Goal: Task Accomplishment & Management: Use online tool/utility

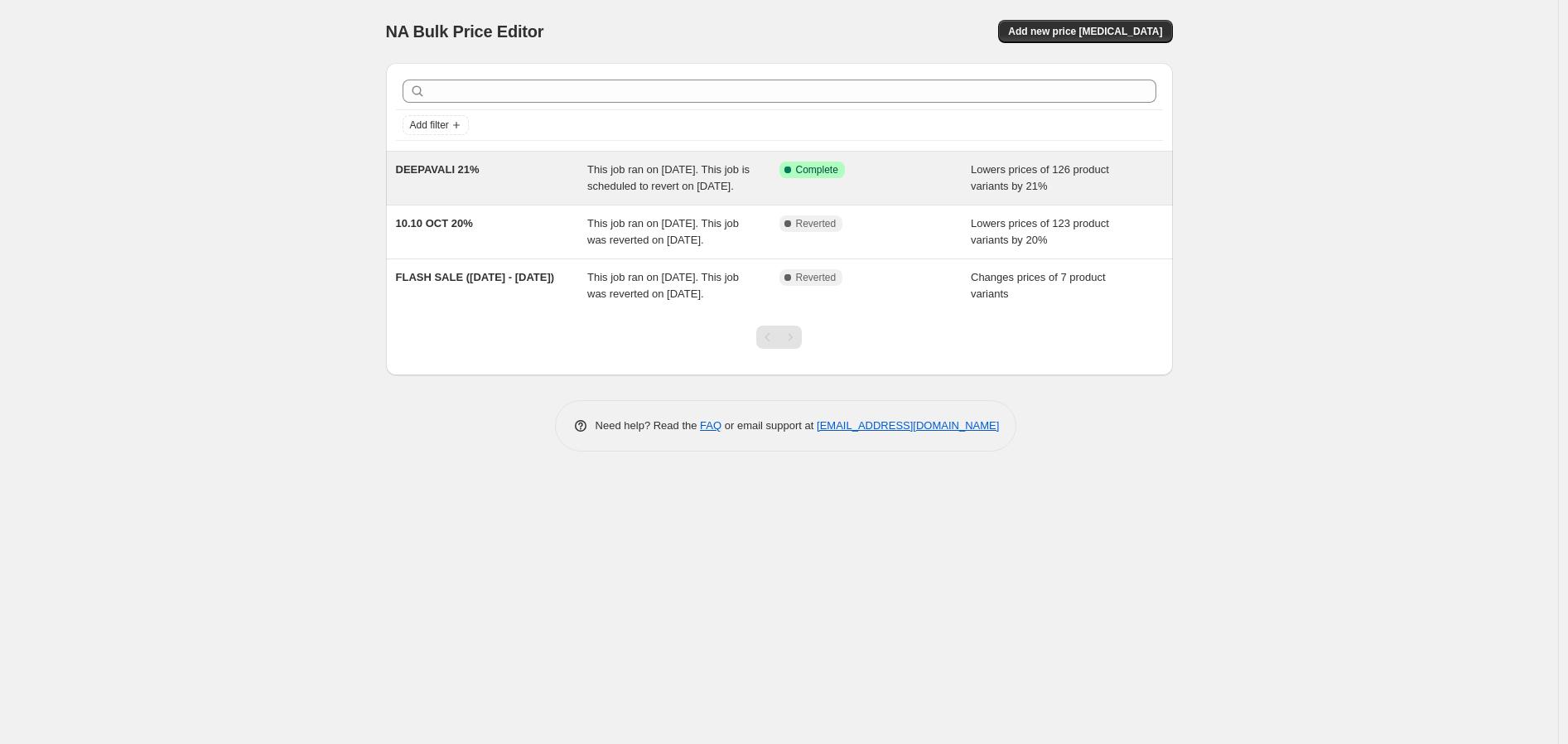
click at [632, 183] on span "This job ran on [DATE]. This job is scheduled to revert on [DATE]." at bounding box center [668, 178] width 163 height 29
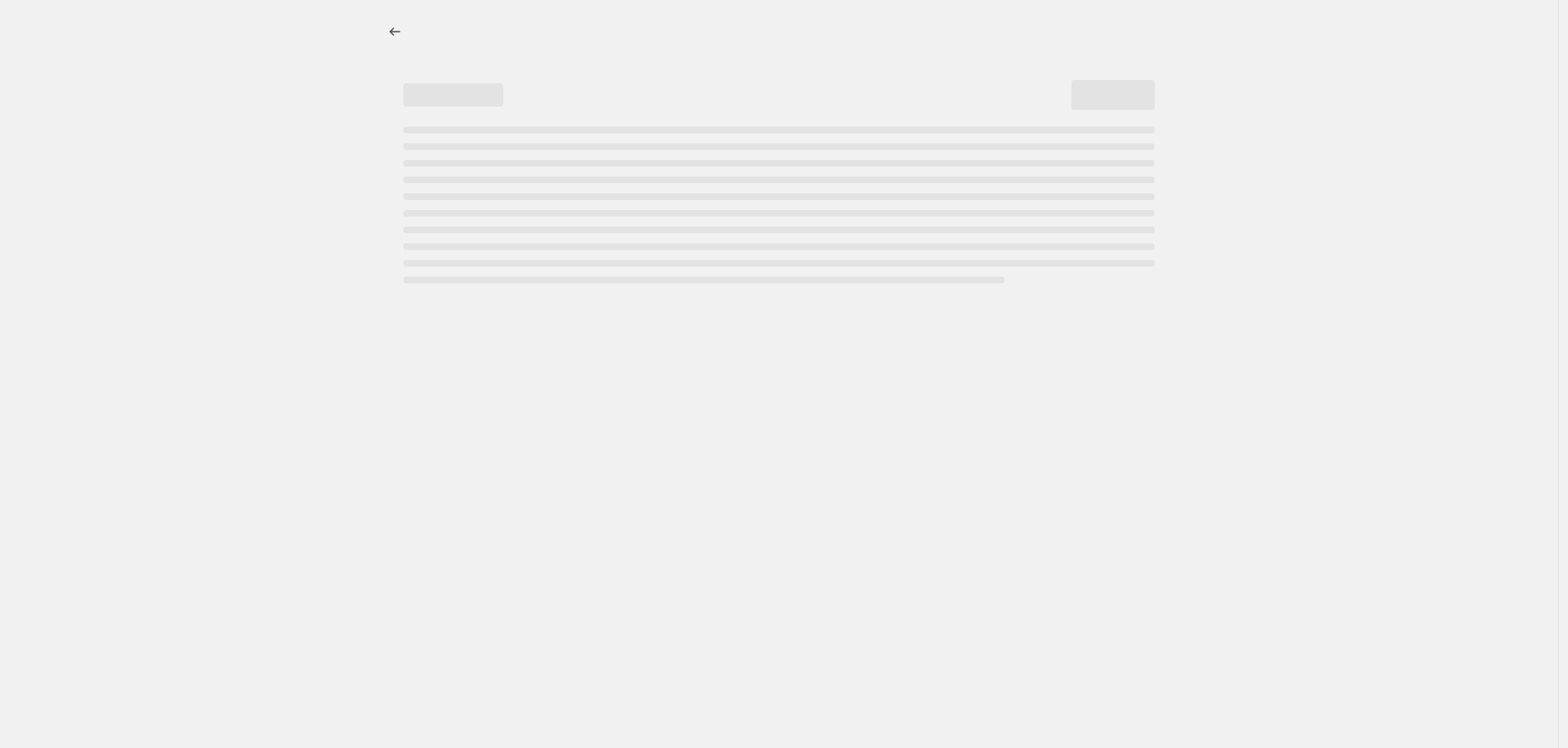
select select "percentage"
select select "no_change"
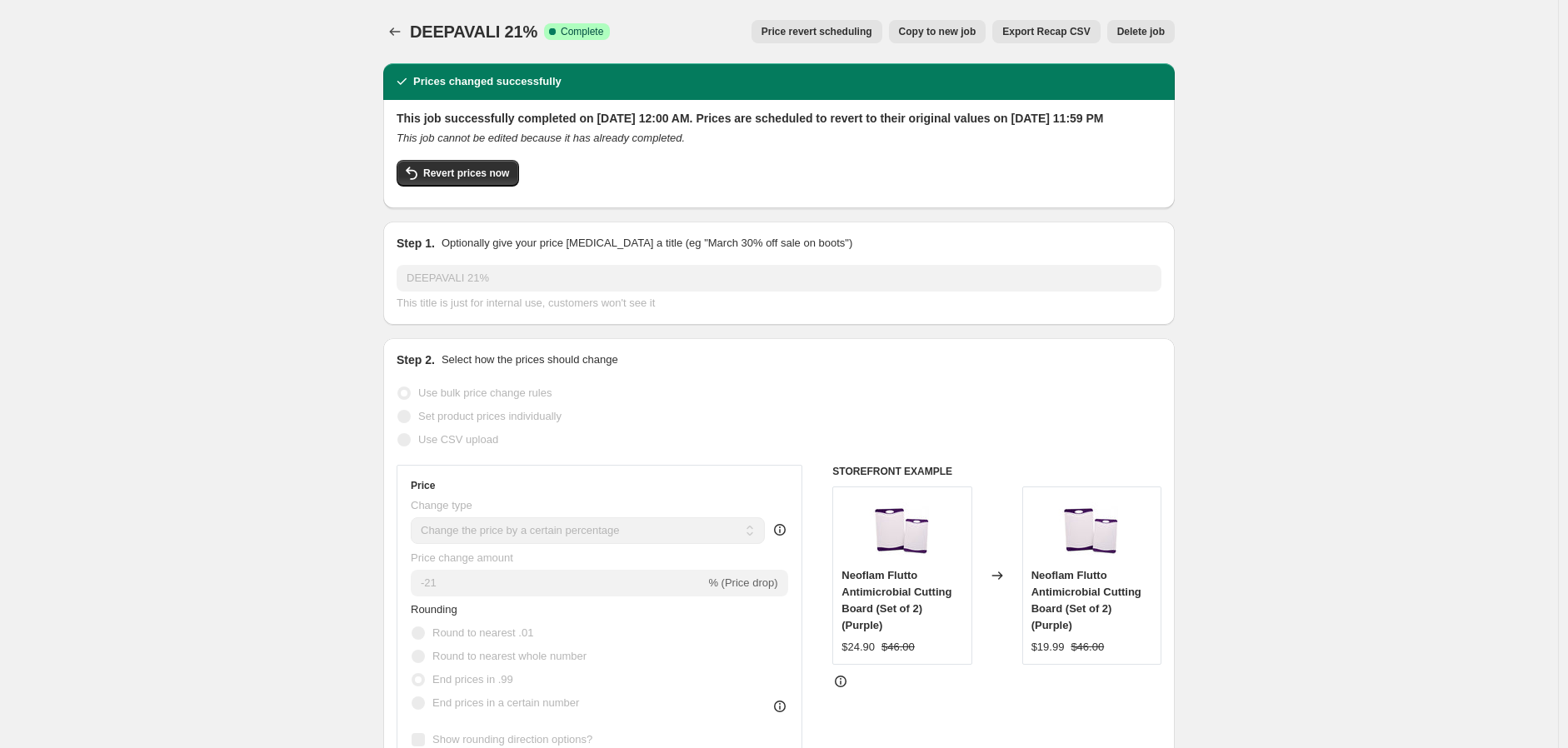
click at [963, 32] on span "Copy to new job" at bounding box center [937, 31] width 78 height 13
select select "percentage"
select select "no_change"
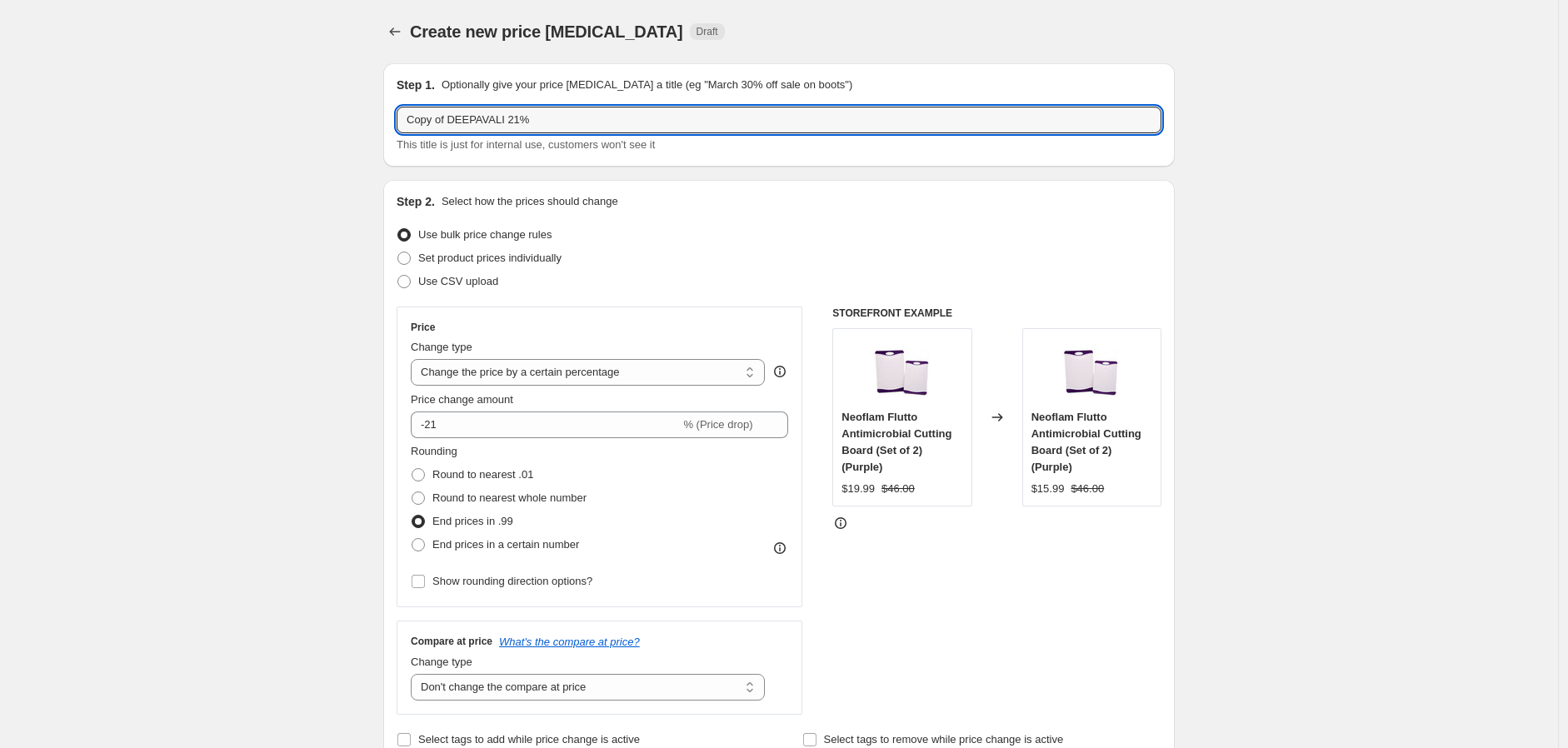
drag, startPoint x: 503, startPoint y: 120, endPoint x: 233, endPoint y: 101, distance: 270.7
type input "PAYDAY 21%"
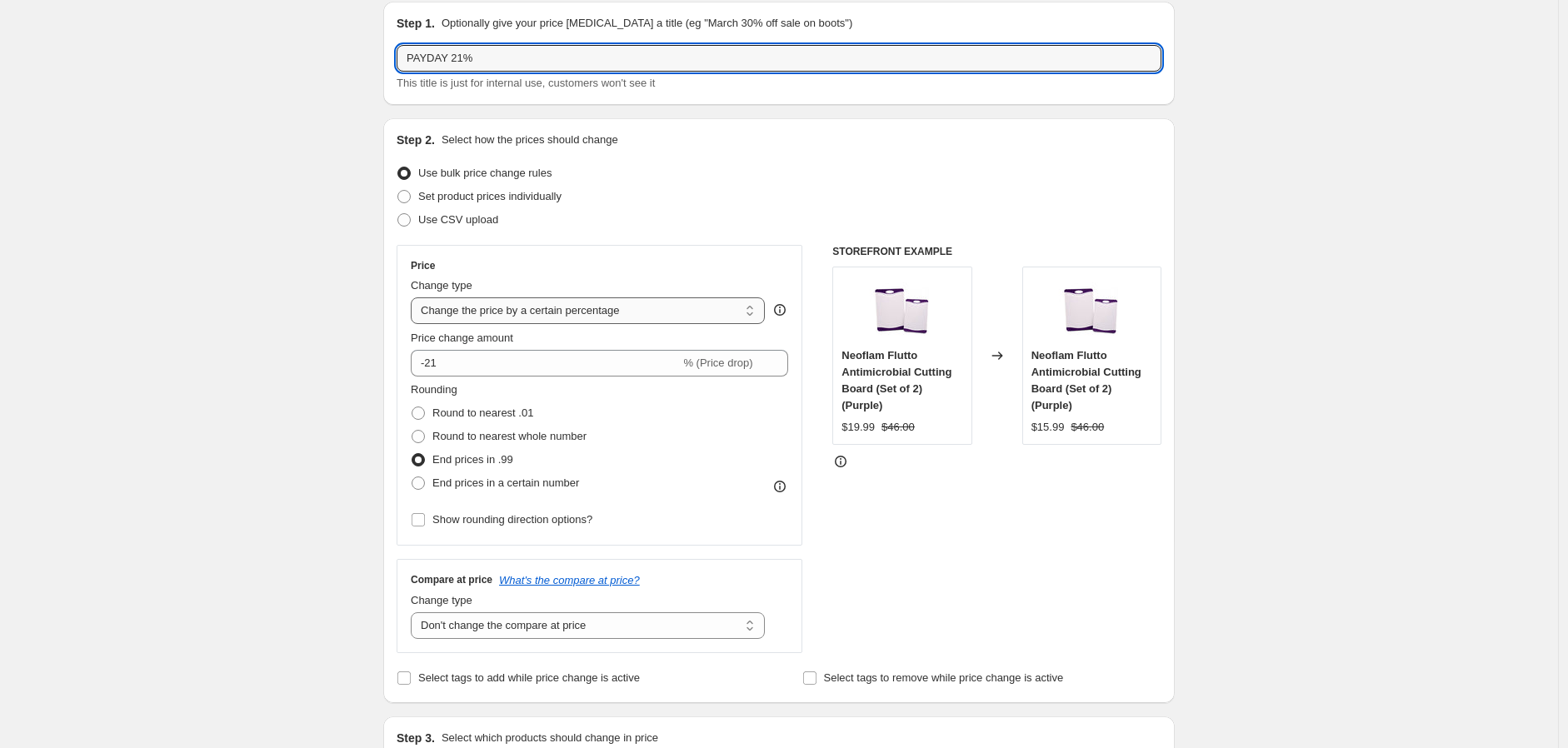
scroll to position [92, 0]
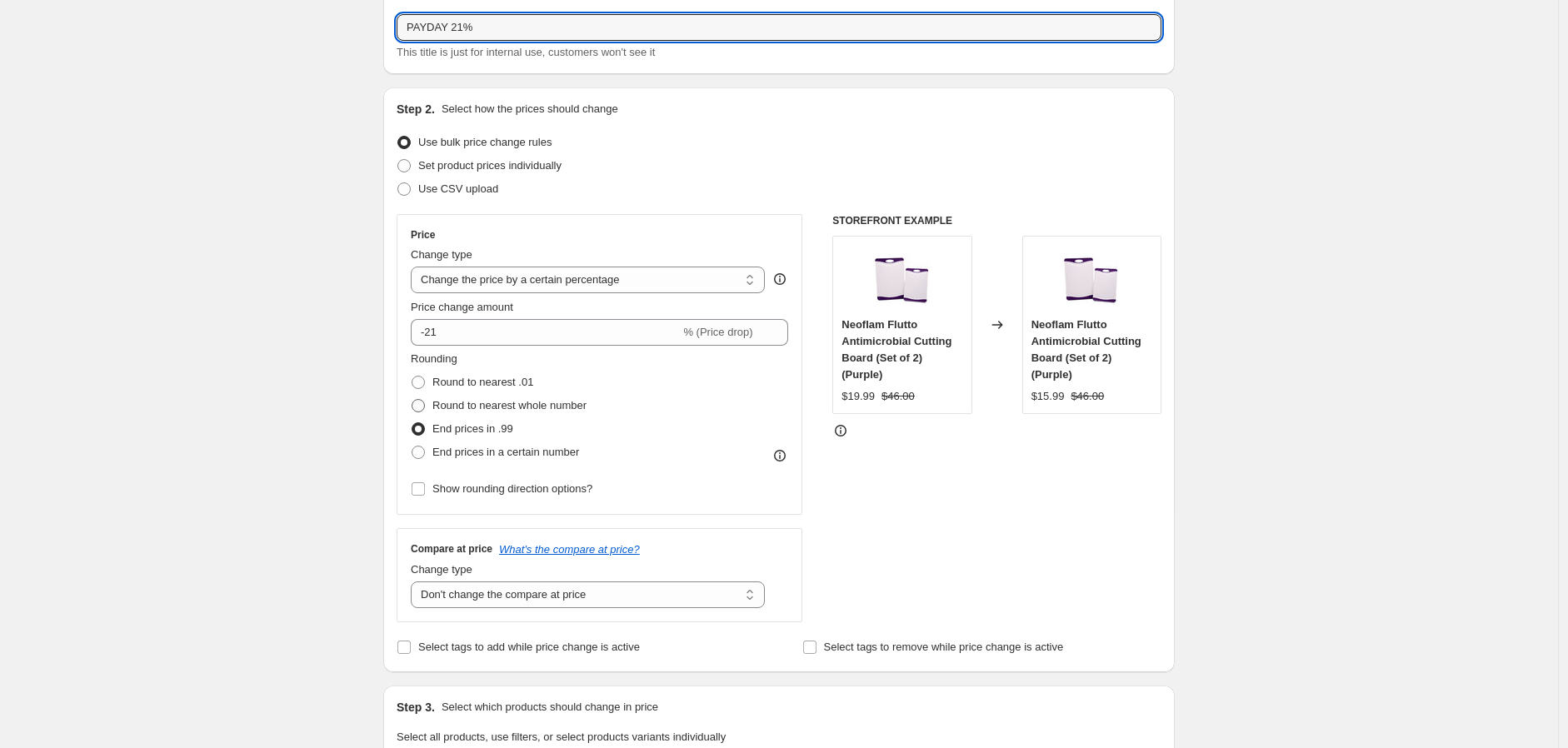
click at [513, 409] on span "Round to nearest whole number" at bounding box center [509, 406] width 154 height 13
click at [412, 400] on input "Round to nearest whole number" at bounding box center [411, 399] width 1 height 1
radio input "true"
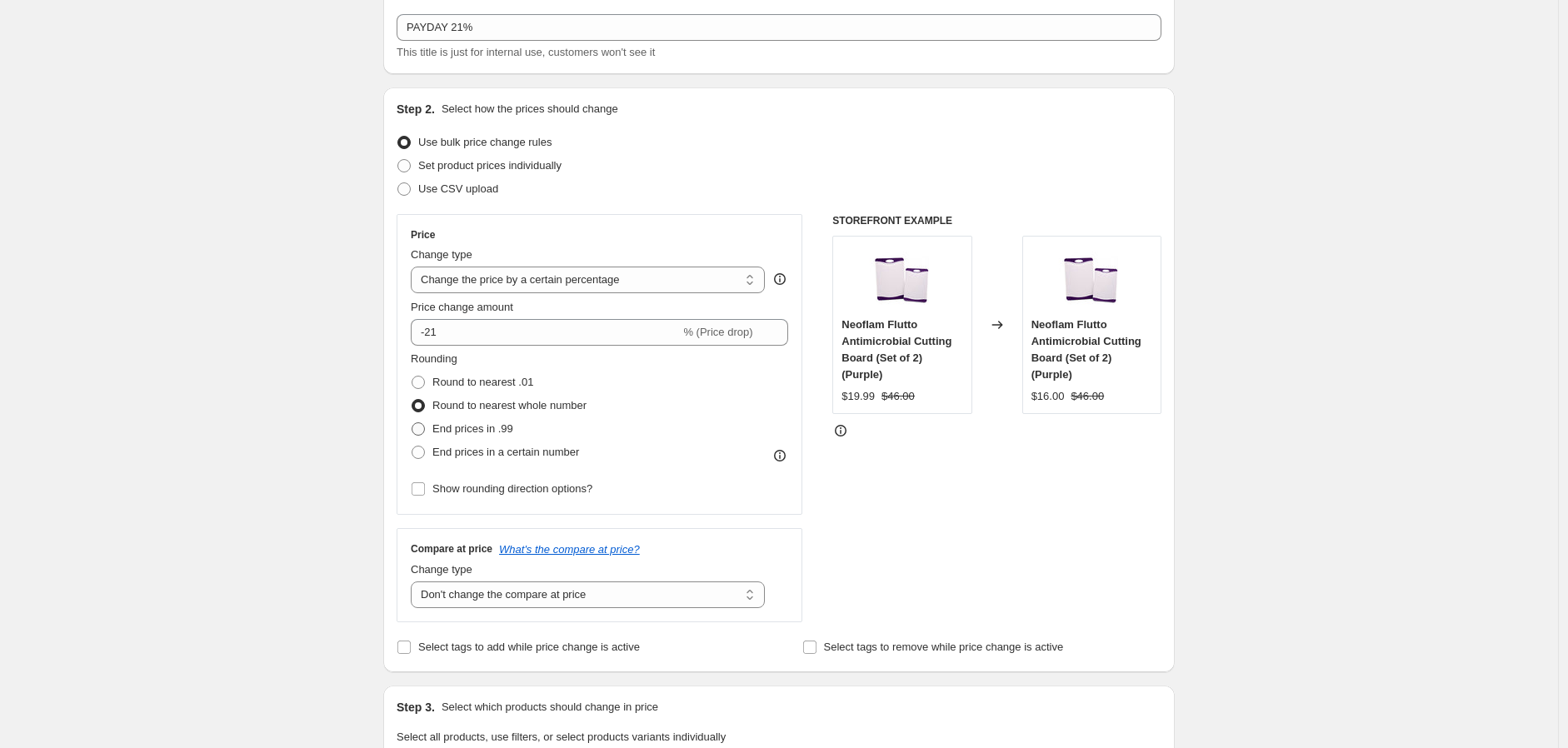
click at [492, 428] on span "End prices in .99" at bounding box center [472, 429] width 80 height 13
click at [412, 423] on input "End prices in .99" at bounding box center [411, 423] width 1 height 1
radio input "true"
click at [514, 378] on span "Round to nearest .01" at bounding box center [483, 382] width 101 height 13
click at [412, 376] on input "Round to nearest .01" at bounding box center [411, 375] width 1 height 1
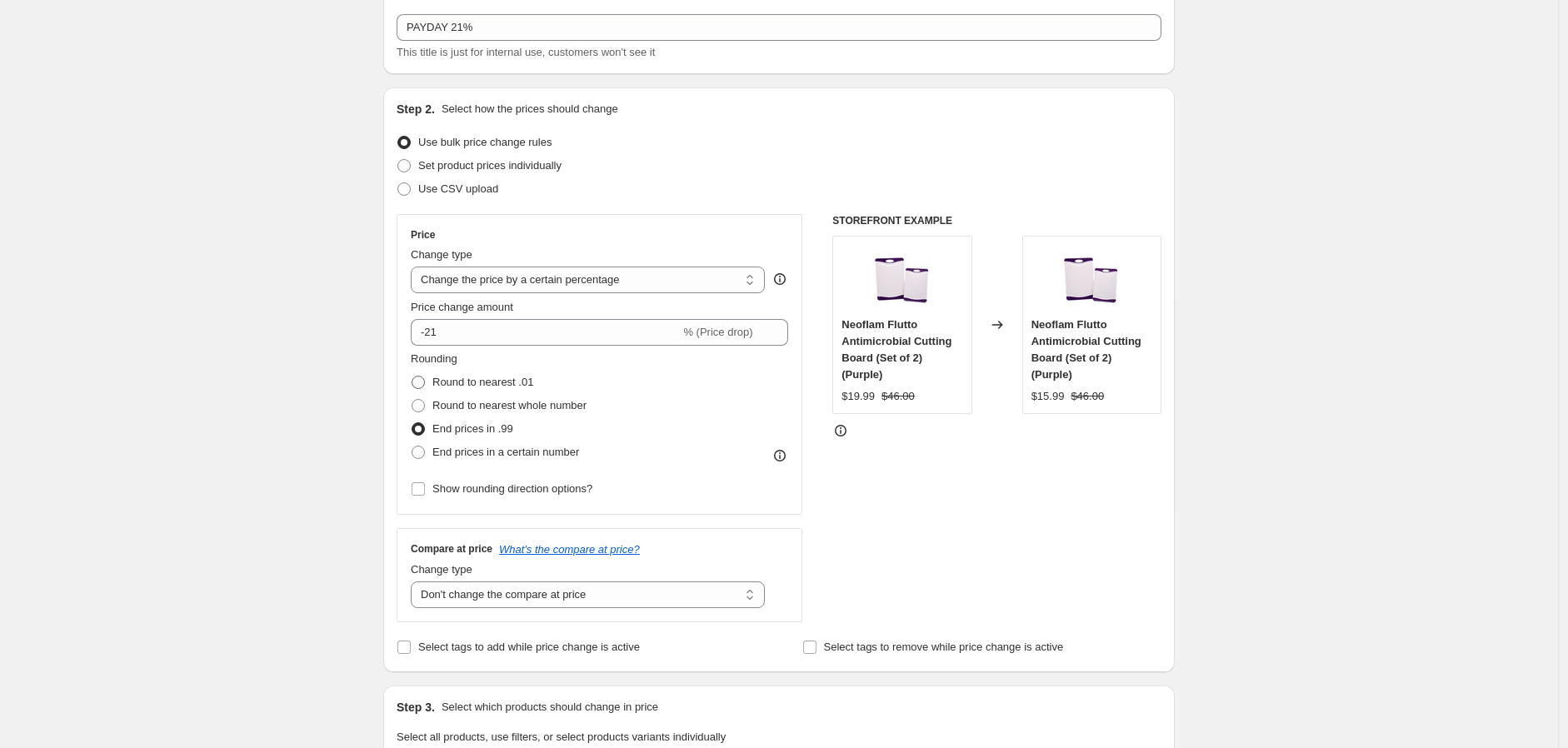
radio input "true"
click at [530, 407] on span "Round to nearest whole number" at bounding box center [509, 406] width 154 height 13
click at [412, 400] on input "Round to nearest whole number" at bounding box center [411, 399] width 1 height 1
radio input "true"
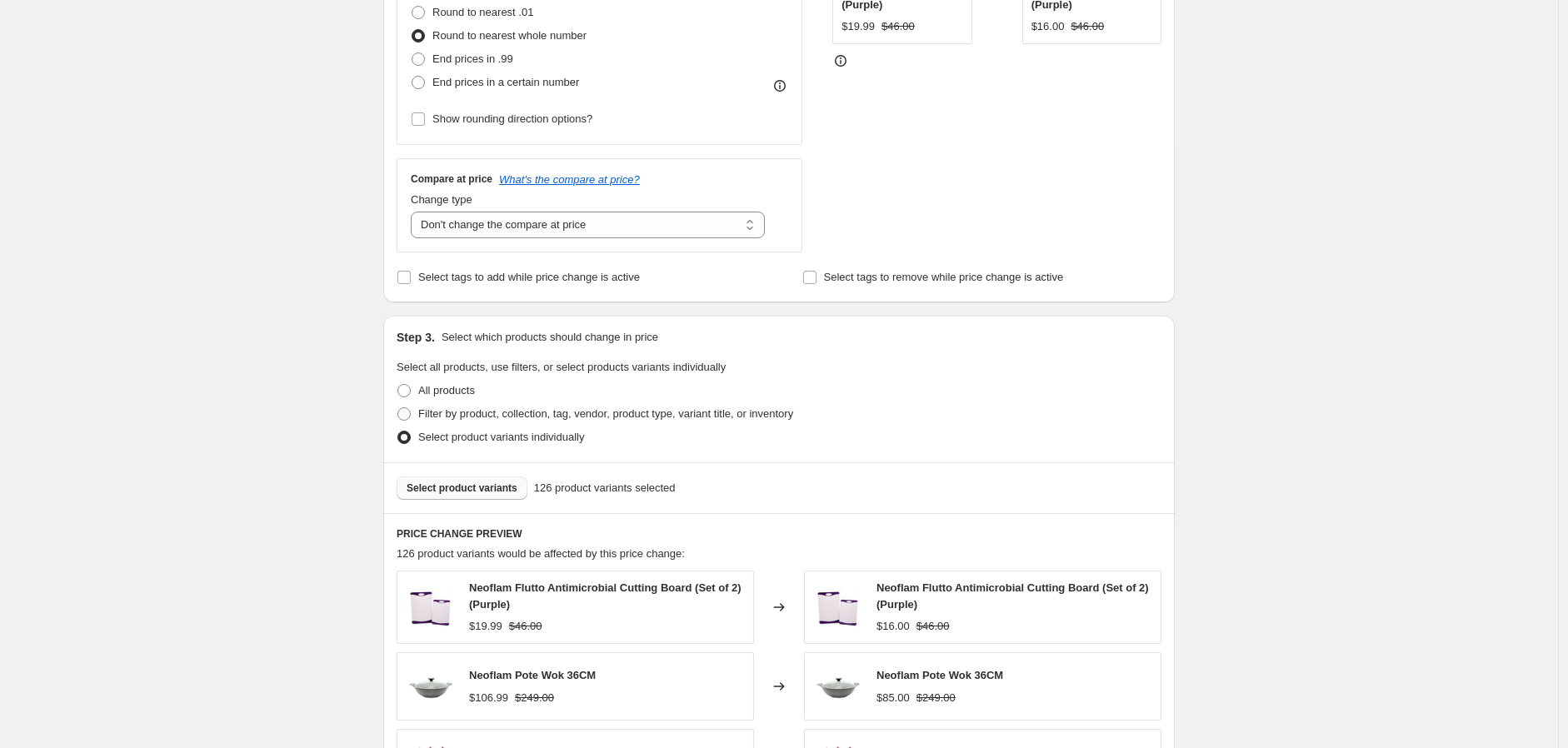
scroll to position [647, 0]
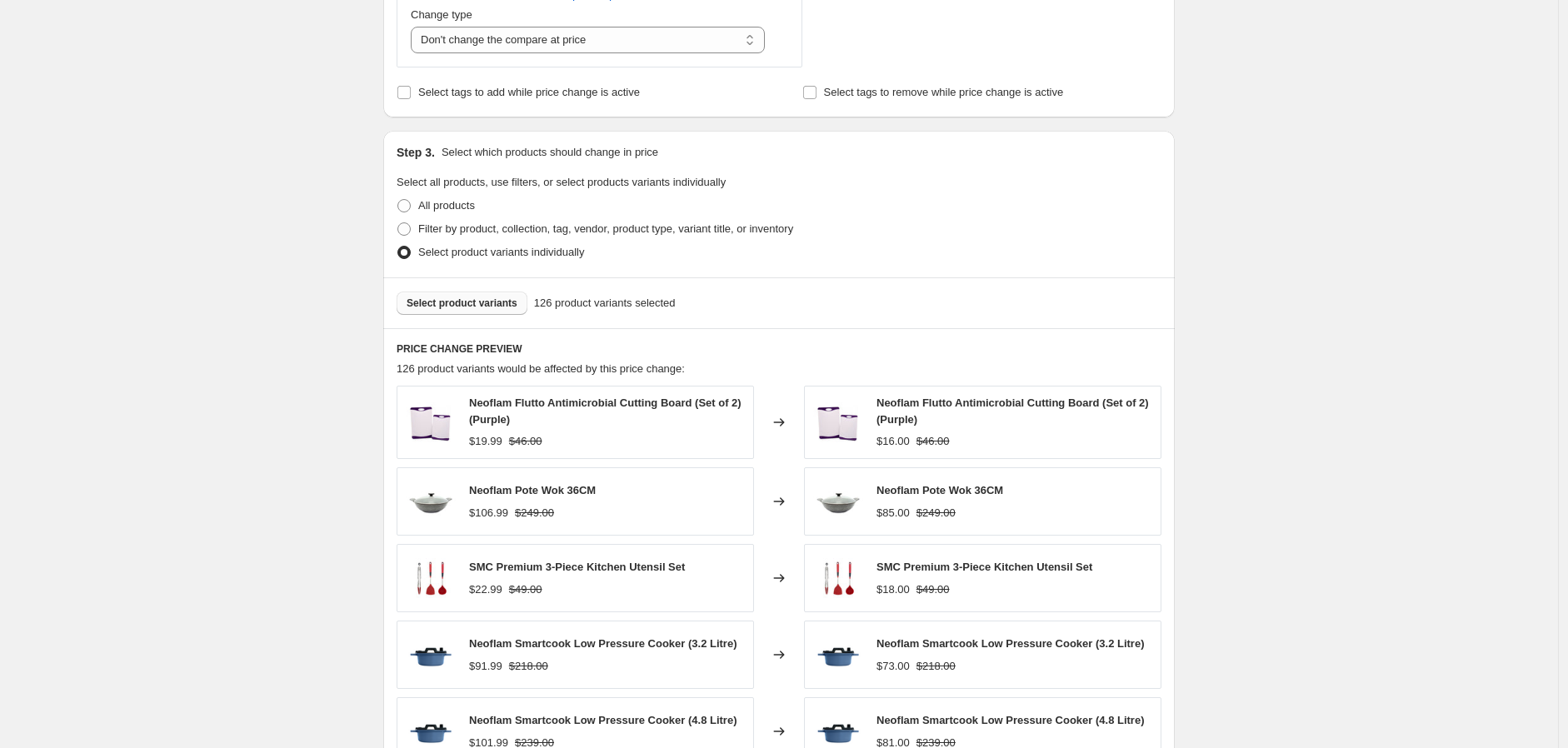
click at [506, 310] on span "Select product variants" at bounding box center [462, 303] width 111 height 13
